Goal: Obtain resource: Obtain resource

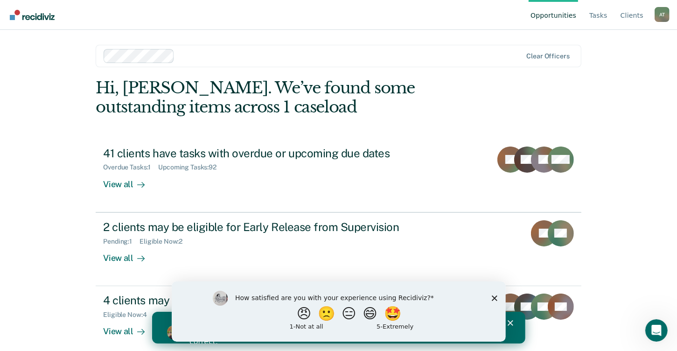
click at [493, 296] on polygon "Close survey" at bounding box center [494, 298] width 6 height 6
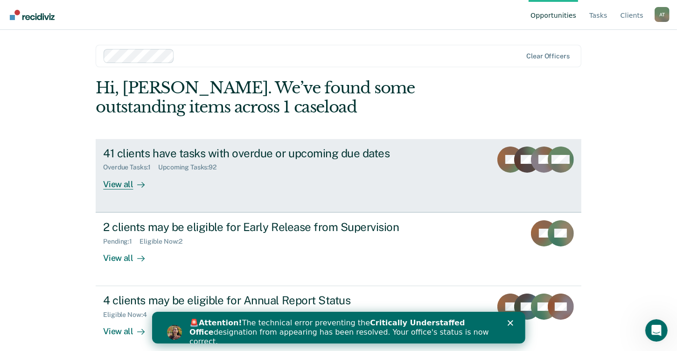
scroll to position [8, 0]
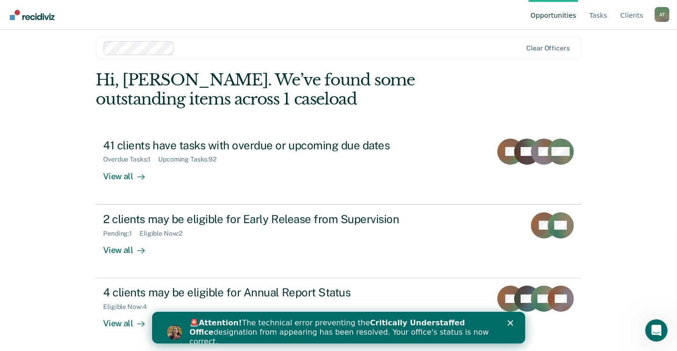
click at [508, 323] on icon "Close" at bounding box center [510, 323] width 6 height 6
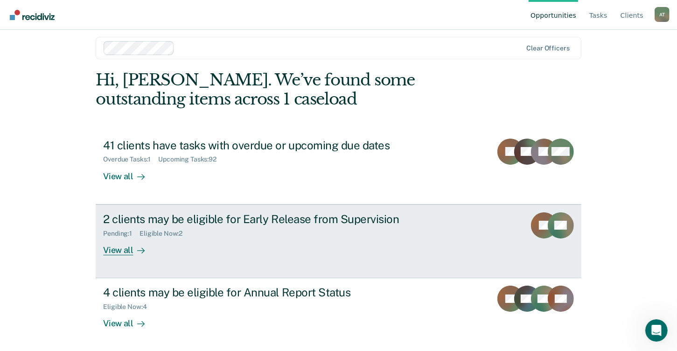
click at [182, 231] on div "Eligible Now : 2" at bounding box center [165, 234] width 50 height 8
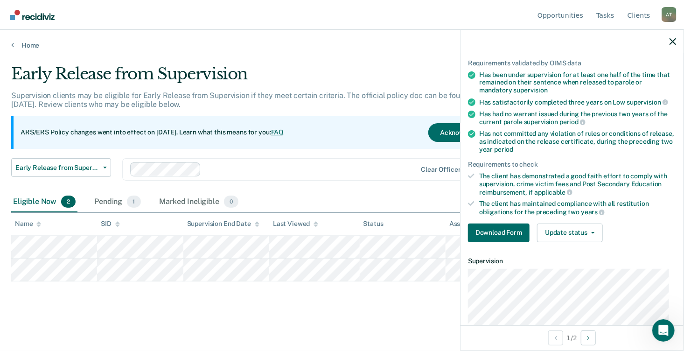
scroll to position [57, 0]
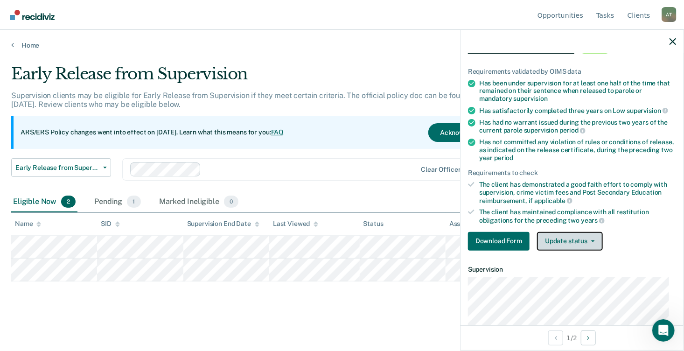
click at [558, 245] on button "Update status" at bounding box center [570, 241] width 66 height 19
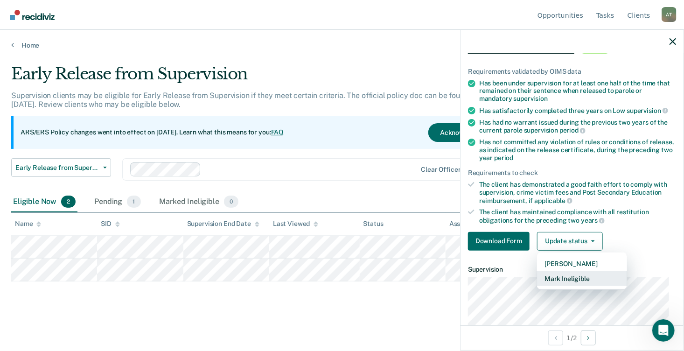
click at [550, 279] on button "Mark Ineligible" at bounding box center [582, 278] width 90 height 15
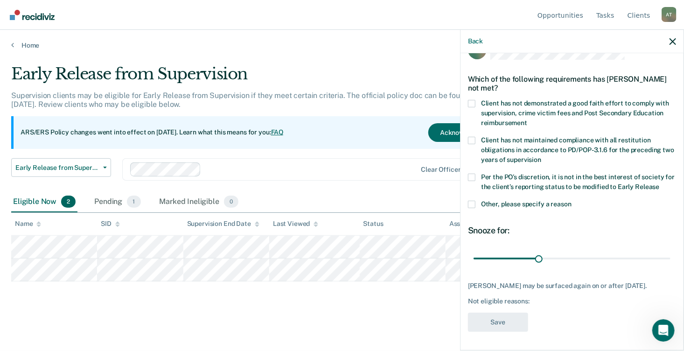
click at [480, 201] on label "Other, please specify a reason" at bounding box center [572, 206] width 208 height 10
click at [572, 201] on input "Other, please specify a reason" at bounding box center [572, 201] width 0 height 0
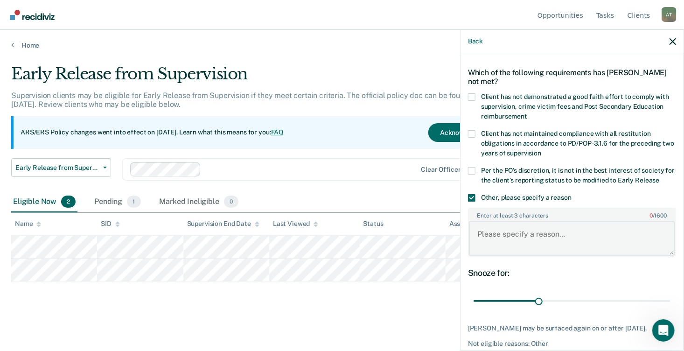
click at [542, 235] on textarea "Enter at least 3 characters 0 / 1600" at bounding box center [572, 238] width 206 height 35
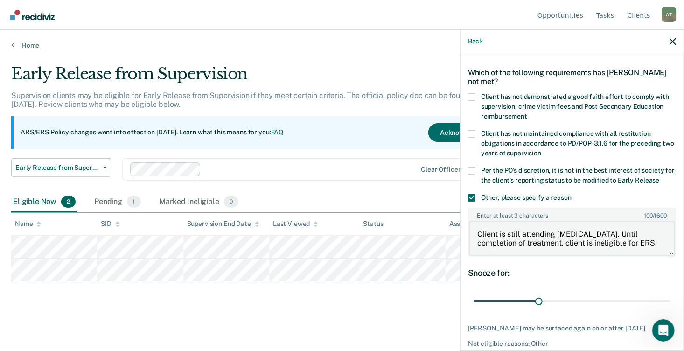
scroll to position [2, 0]
drag, startPoint x: 528, startPoint y: 249, endPoint x: 469, endPoint y: 228, distance: 62.7
click at [469, 228] on textarea "Client is still attending group therapy. Until completion of treatment, client …" at bounding box center [572, 238] width 206 height 35
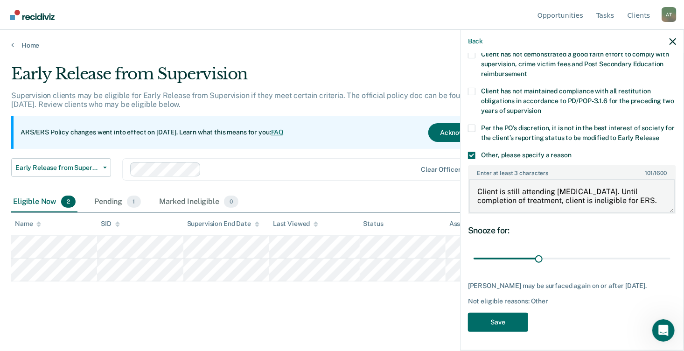
scroll to position [79, 0]
type textarea "Client is still attending group therapy. Until completion of treatment, client …"
click at [493, 323] on button "Save" at bounding box center [498, 322] width 60 height 19
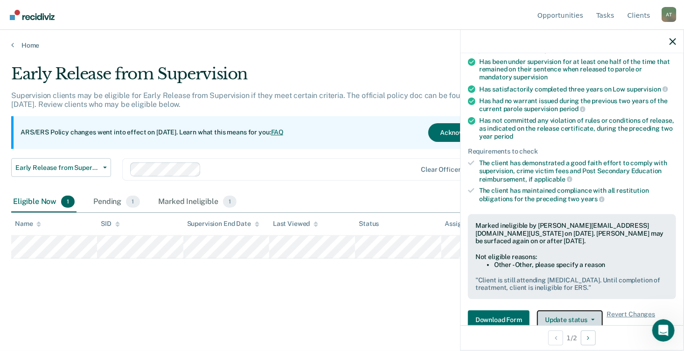
click at [567, 312] on button "Update status" at bounding box center [570, 319] width 66 height 19
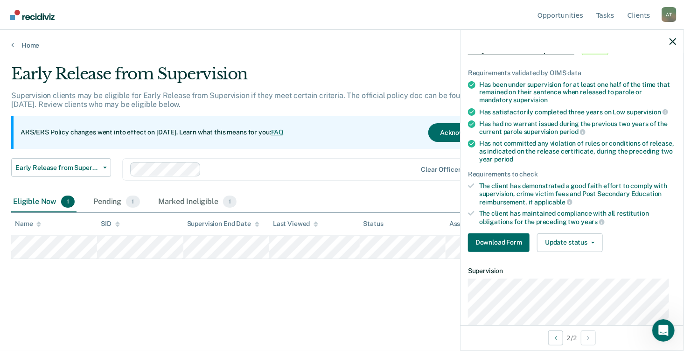
scroll to position [140, 0]
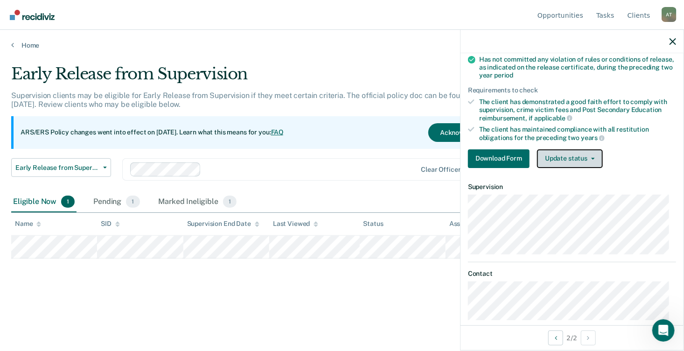
click at [553, 155] on button "Update status" at bounding box center [570, 158] width 66 height 19
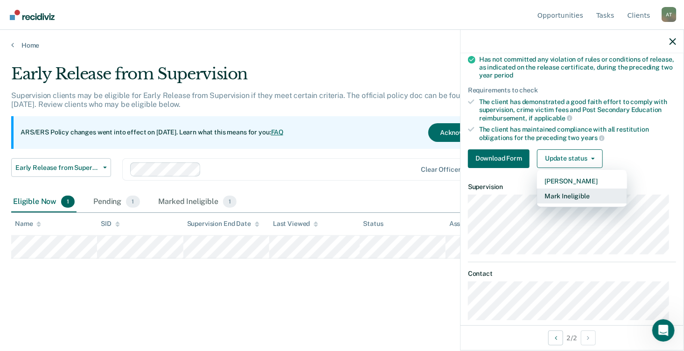
click at [566, 193] on button "Mark Ineligible" at bounding box center [582, 196] width 90 height 15
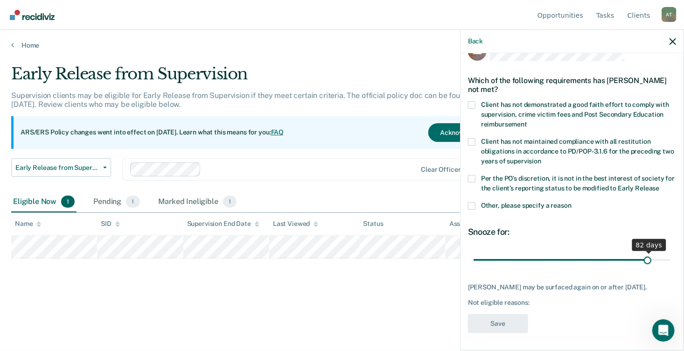
scroll to position [31, 0]
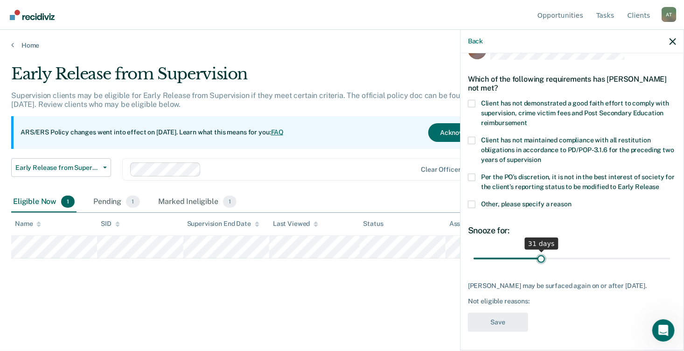
drag, startPoint x: 533, startPoint y: 247, endPoint x: 538, endPoint y: 267, distance: 20.1
type input "31"
click at [538, 267] on input "range" at bounding box center [572, 259] width 197 height 16
click at [471, 201] on span at bounding box center [471, 204] width 7 height 7
click at [572, 201] on input "Other, please specify a reason" at bounding box center [572, 201] width 0 height 0
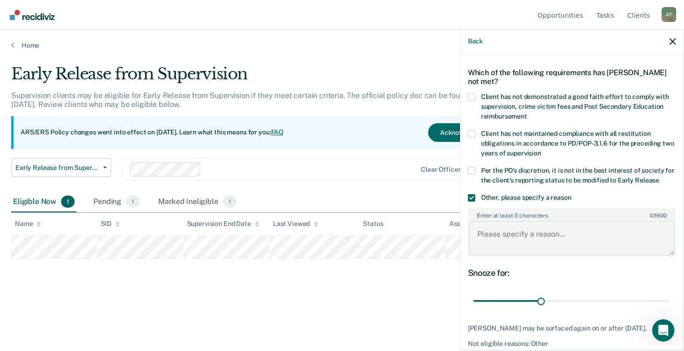
click at [515, 240] on textarea "Enter at least 3 characters 0 / 1600" at bounding box center [572, 238] width 206 height 35
paste textarea "Client is still attending group therapy. Until completion of treatment, client …"
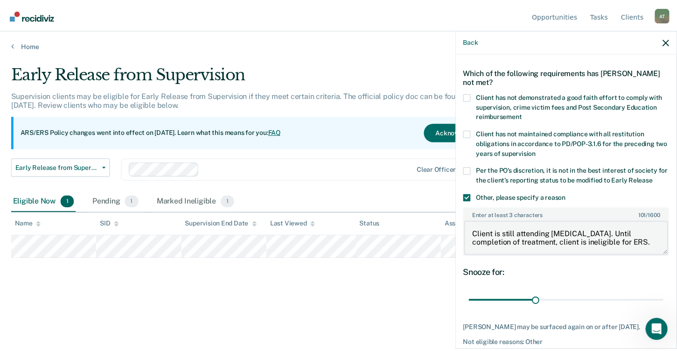
scroll to position [77, 0]
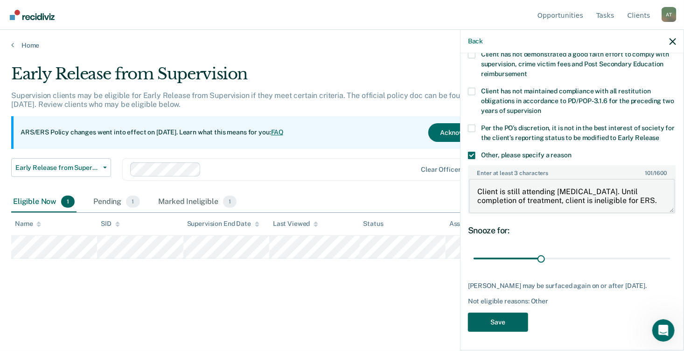
type textarea "Client is still attending group therapy. Until completion of treatment, client …"
click at [501, 321] on button "Save" at bounding box center [498, 322] width 60 height 19
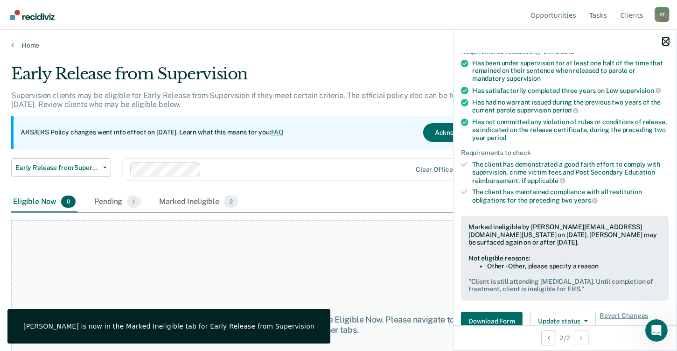
click at [665, 42] on icon "button" at bounding box center [666, 41] width 7 height 7
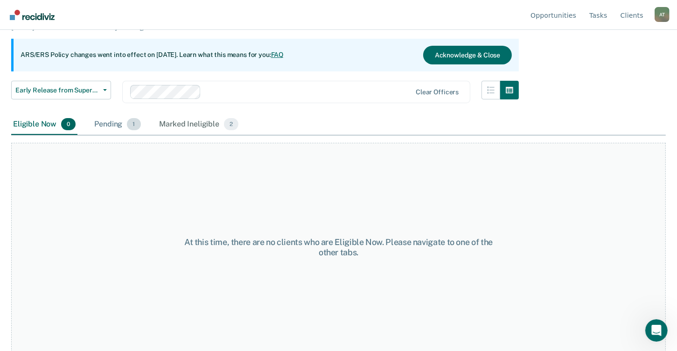
click at [125, 121] on div "Pending 1" at bounding box center [117, 124] width 50 height 21
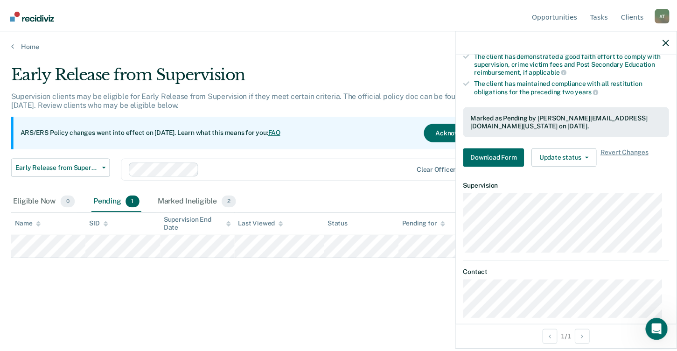
scroll to position [196, 0]
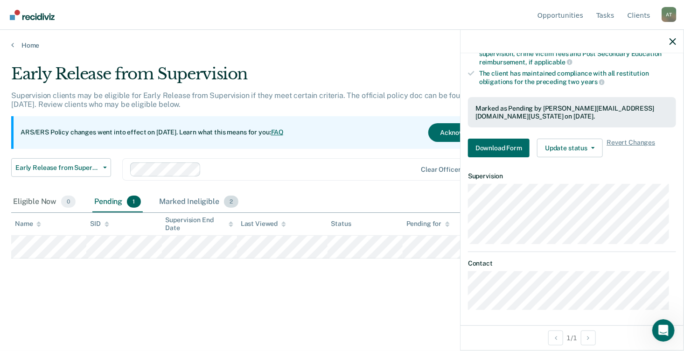
click at [211, 195] on div "Marked Ineligible 2" at bounding box center [199, 202] width 83 height 21
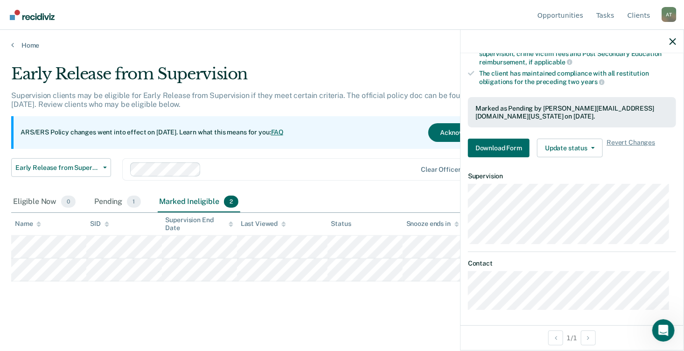
click at [678, 41] on div at bounding box center [572, 41] width 223 height 23
click at [672, 38] on button "button" at bounding box center [673, 41] width 7 height 8
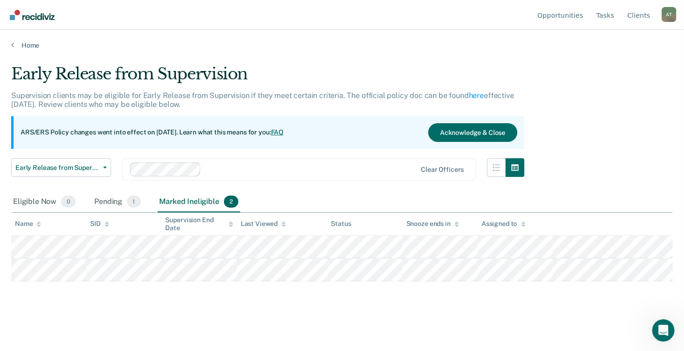
click at [33, 40] on div "Home" at bounding box center [342, 40] width 684 height 20
click at [32, 42] on link "Home" at bounding box center [342, 45] width 662 height 8
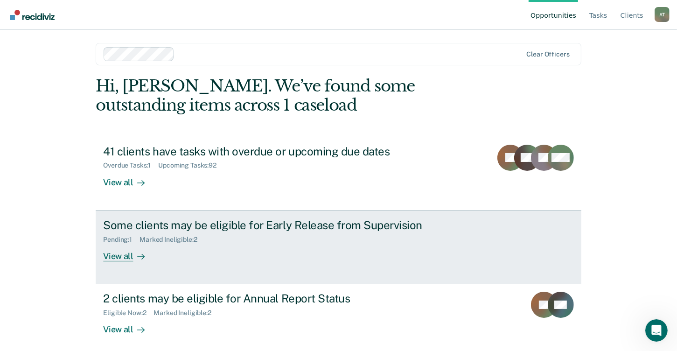
scroll to position [8, 0]
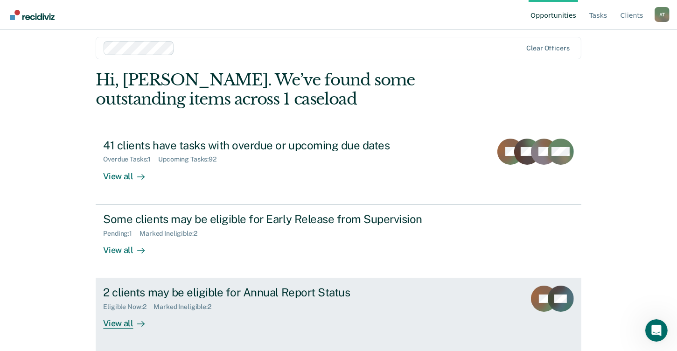
click at [204, 314] on div "2 clients may be eligible for Annual Report Status Eligible Now : 2 Marked Inel…" at bounding box center [278, 307] width 350 height 43
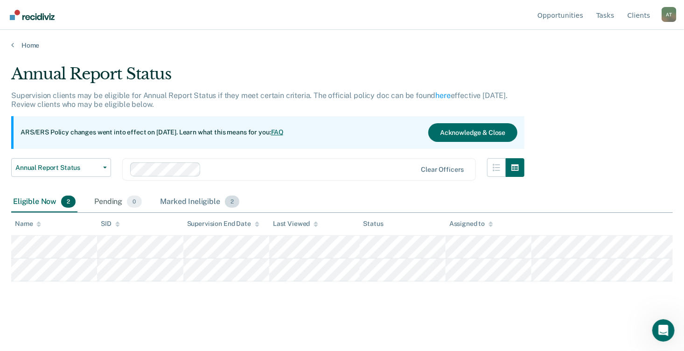
click at [171, 205] on div "Marked Ineligible 2" at bounding box center [200, 202] width 83 height 21
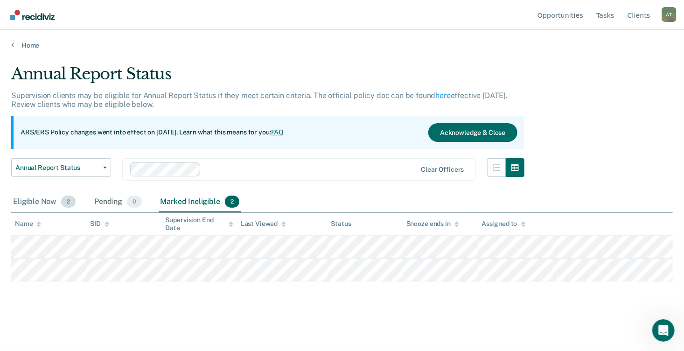
click at [47, 203] on div "Eligible Now 2" at bounding box center [44, 202] width 66 height 21
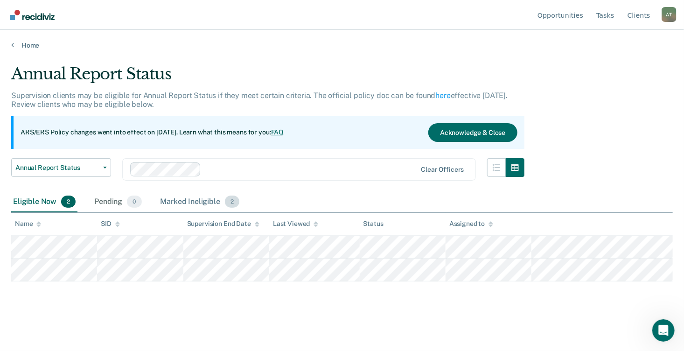
click at [196, 202] on div "Marked Ineligible 2" at bounding box center [200, 202] width 83 height 21
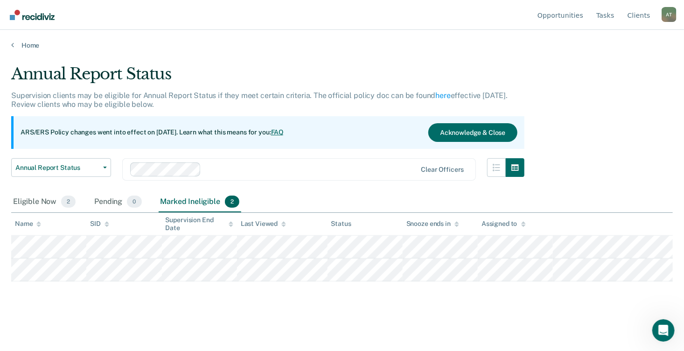
click at [22, 50] on main "Annual Report Status Supervision clients may be eligible for Annual Report Stat…" at bounding box center [342, 198] width 684 height 299
click at [19, 44] on link "Home" at bounding box center [342, 45] width 662 height 8
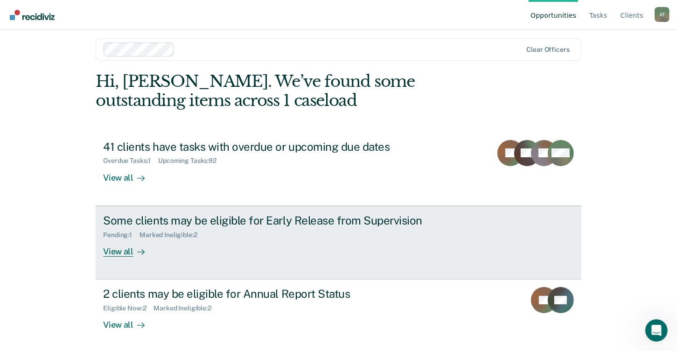
scroll to position [8, 0]
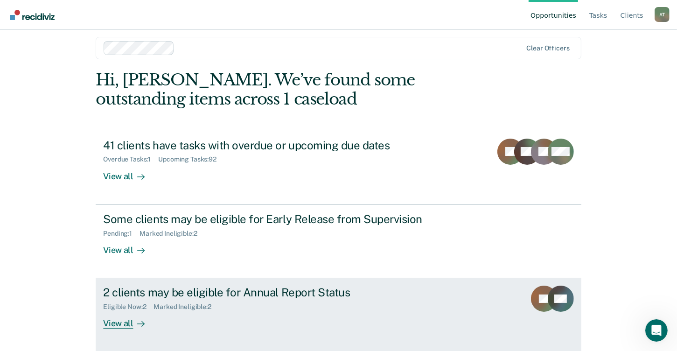
click at [314, 314] on div "2 clients may be eligible for Annual Report Status Eligible Now : 2 Marked Inel…" at bounding box center [278, 307] width 350 height 43
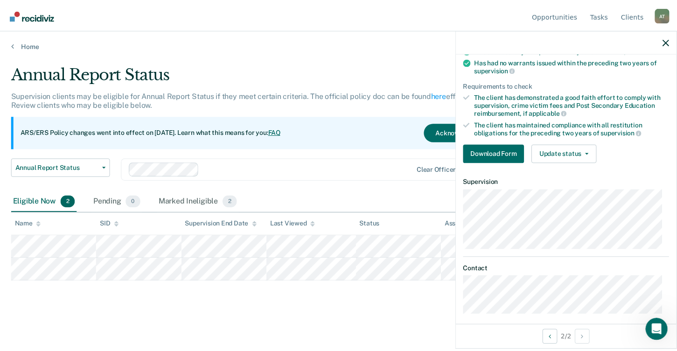
scroll to position [96, 0]
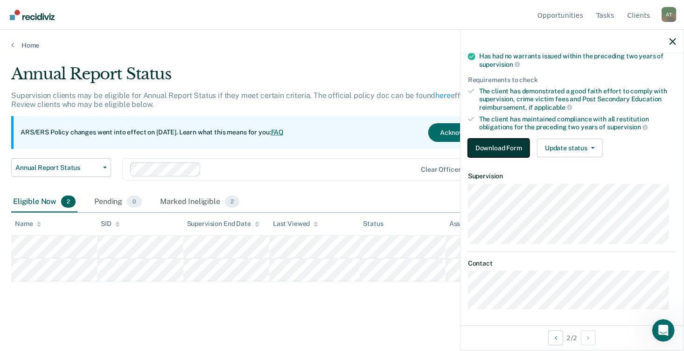
click at [521, 145] on button "Download Form" at bounding box center [499, 148] width 62 height 19
